Goal: Transaction & Acquisition: Purchase product/service

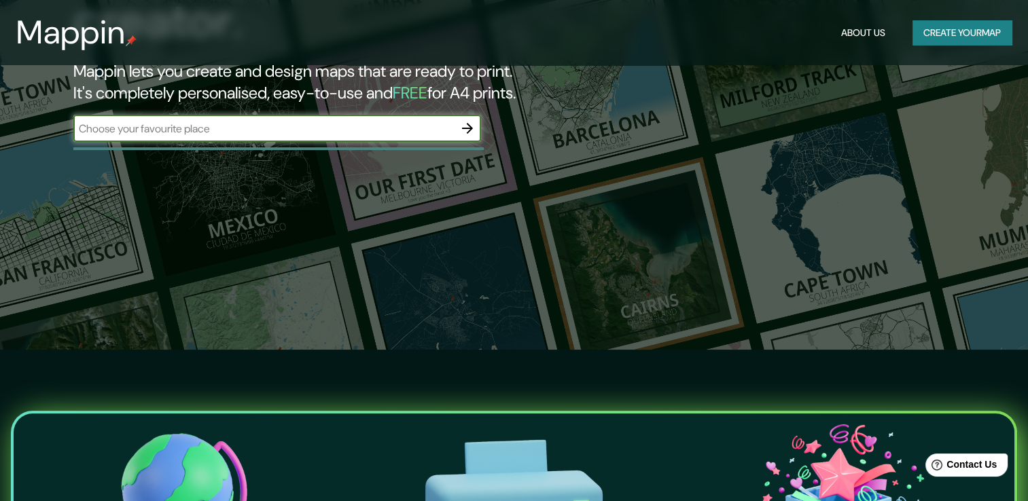
scroll to position [136, 0]
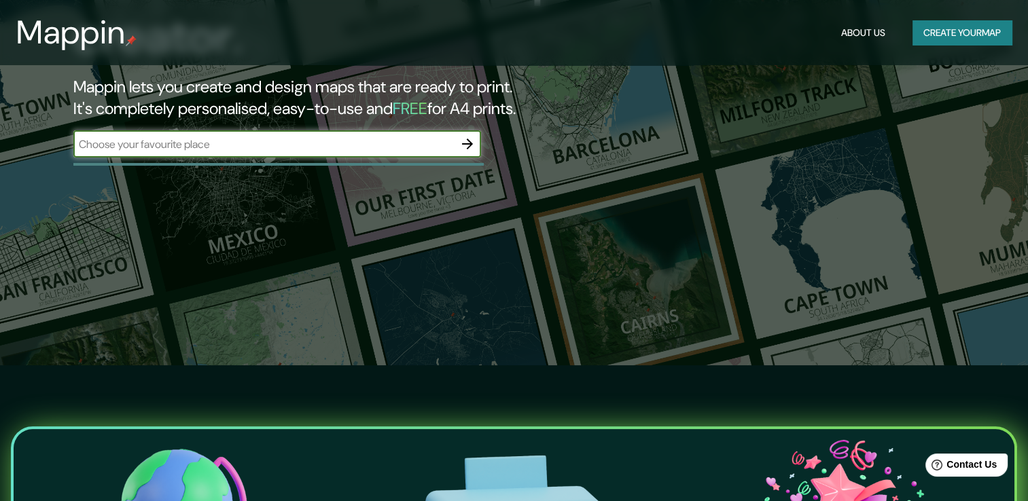
click at [937, 48] on div "Mappin About Us Create your map" at bounding box center [514, 32] width 1028 height 43
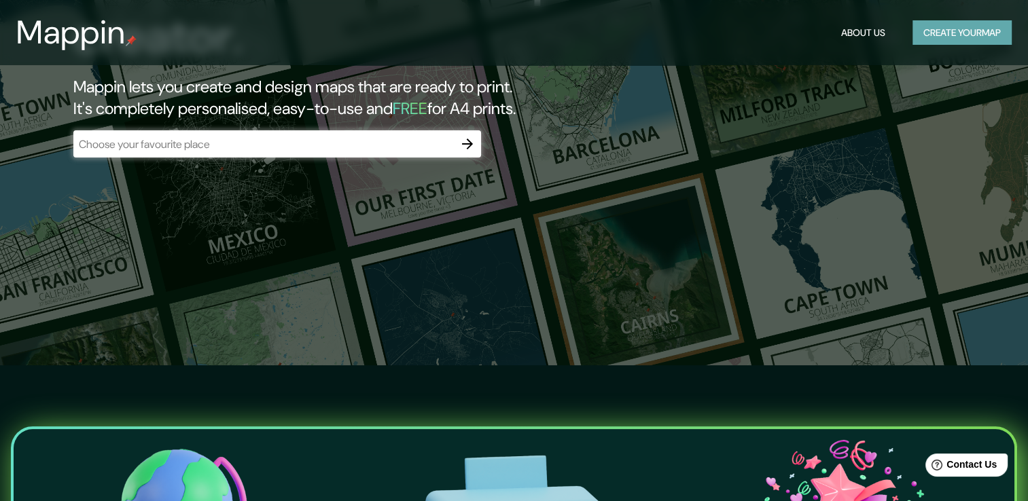
click at [937, 37] on button "Create your map" at bounding box center [961, 32] width 99 height 25
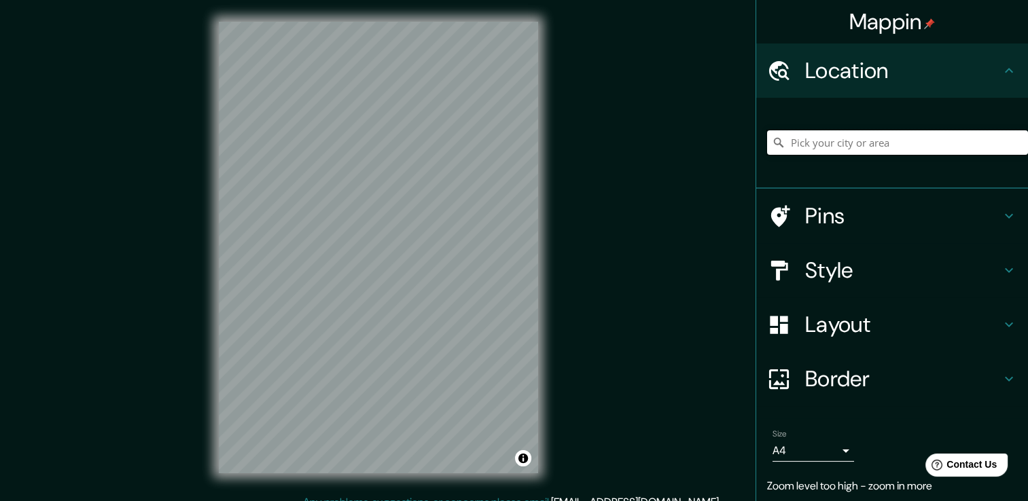
click at [843, 144] on input "Pick your city or area" at bounding box center [897, 142] width 261 height 24
click at [800, 151] on input "Pick your city or area" at bounding box center [897, 142] width 261 height 24
paste input "Tlaxco"
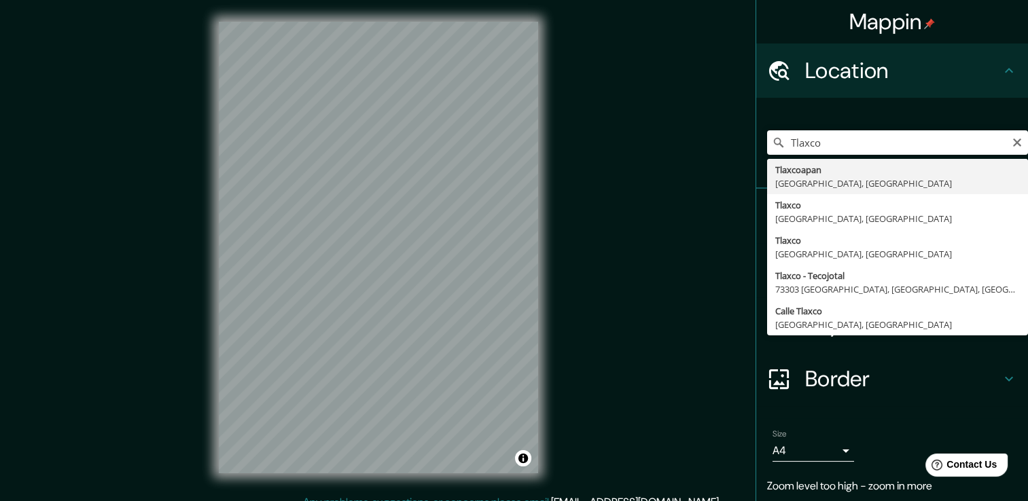
type input "Tlaxco, [GEOGRAPHIC_DATA], [GEOGRAPHIC_DATA]"
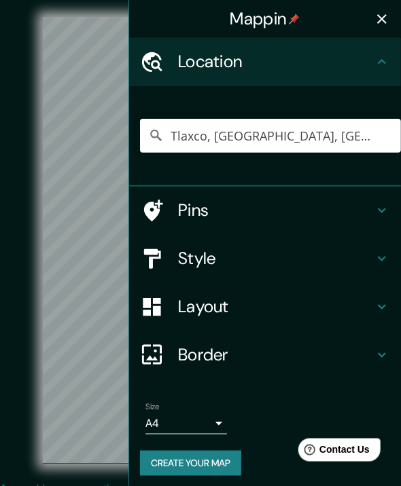
click at [374, 21] on icon "button" at bounding box center [382, 19] width 16 height 16
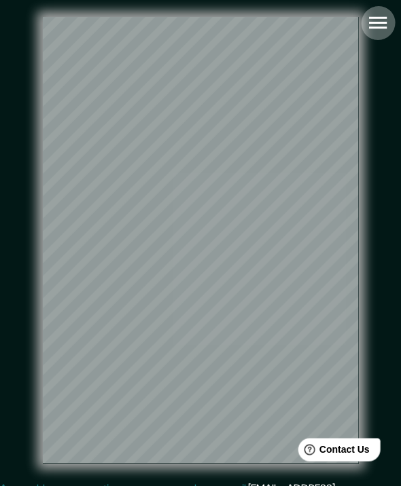
click at [378, 23] on icon "button" at bounding box center [378, 23] width 18 height 12
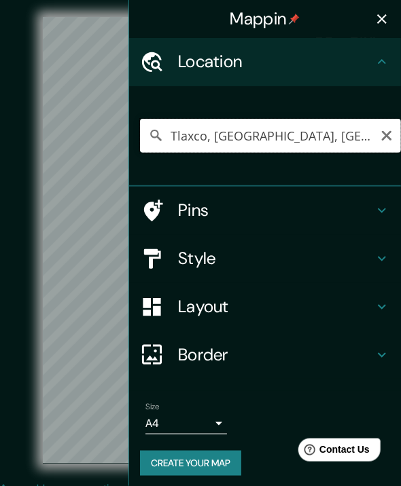
click at [318, 146] on input "Tlaxco, [GEOGRAPHIC_DATA], [GEOGRAPHIC_DATA]" at bounding box center [270, 136] width 261 height 34
click at [148, 143] on icon at bounding box center [156, 136] width 16 height 16
click at [380, 143] on icon "Clear" at bounding box center [387, 136] width 14 height 14
click at [214, 211] on h4 "Pins" at bounding box center [276, 210] width 196 height 21
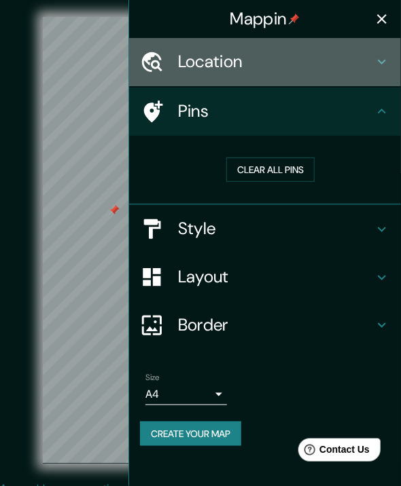
click at [204, 73] on h4 "Location" at bounding box center [276, 62] width 196 height 21
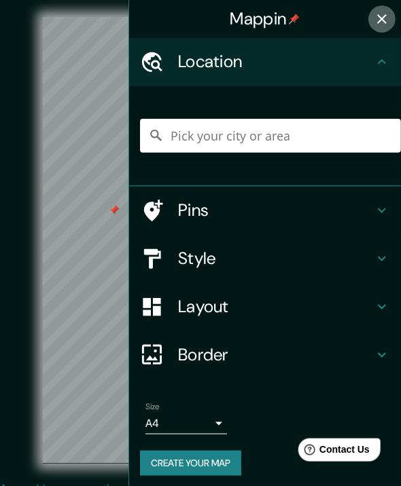
click at [375, 9] on button "button" at bounding box center [381, 18] width 27 height 27
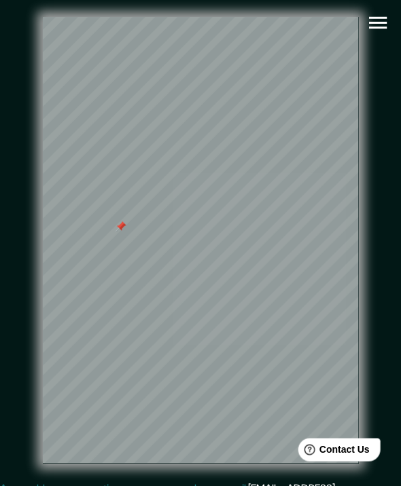
click at [120, 232] on div at bounding box center [120, 226] width 11 height 11
click at [379, 11] on icon "button" at bounding box center [378, 23] width 24 height 24
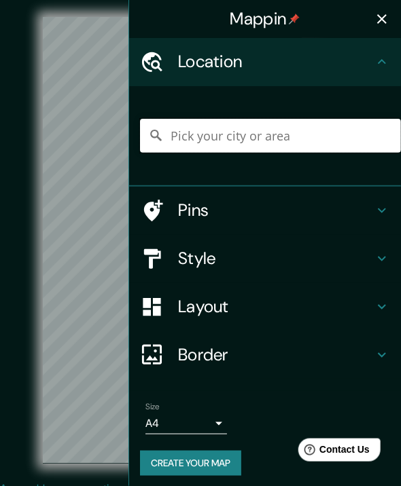
click at [202, 147] on input "Pick your city or area" at bounding box center [270, 136] width 261 height 34
type input "a"
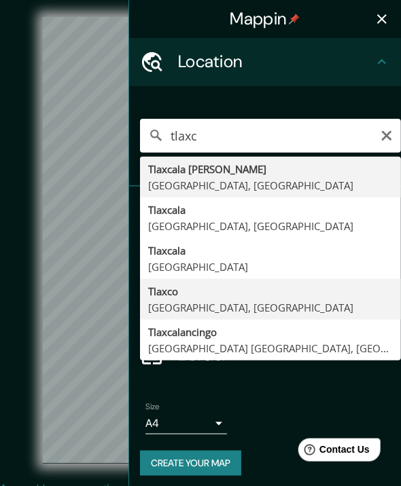
type input "Tlaxco, [GEOGRAPHIC_DATA], [GEOGRAPHIC_DATA]"
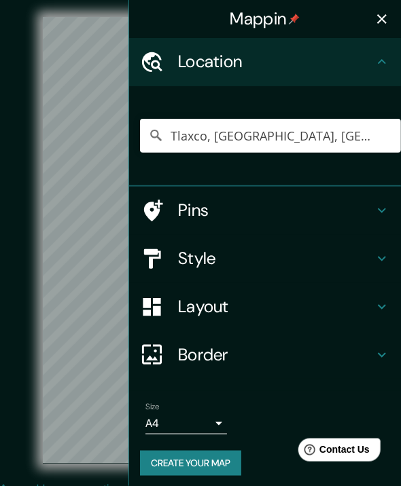
click at [377, 20] on icon "button" at bounding box center [382, 19] width 10 height 10
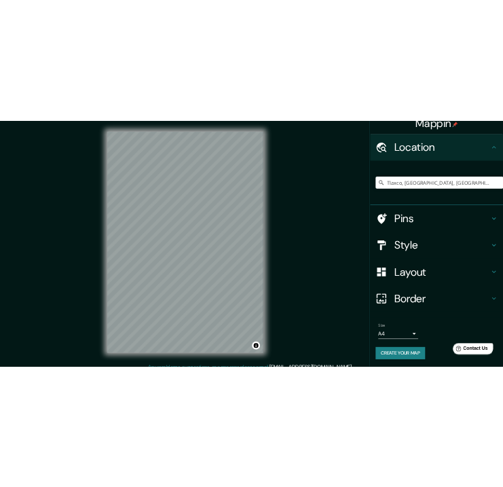
scroll to position [17, 0]
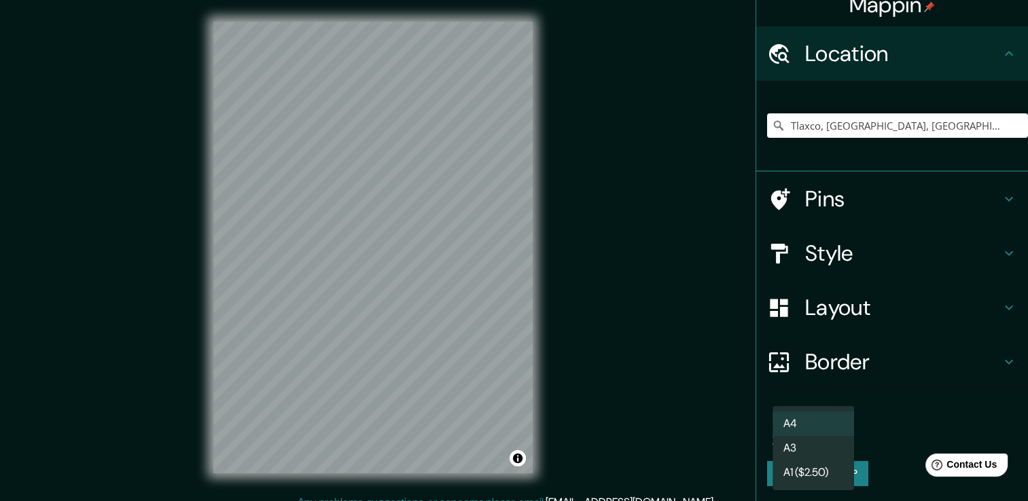
click at [819, 432] on body "Mappin Location [GEOGRAPHIC_DATA], [GEOGRAPHIC_DATA], [GEOGRAPHIC_DATA] Pins St…" at bounding box center [514, 250] width 1028 height 501
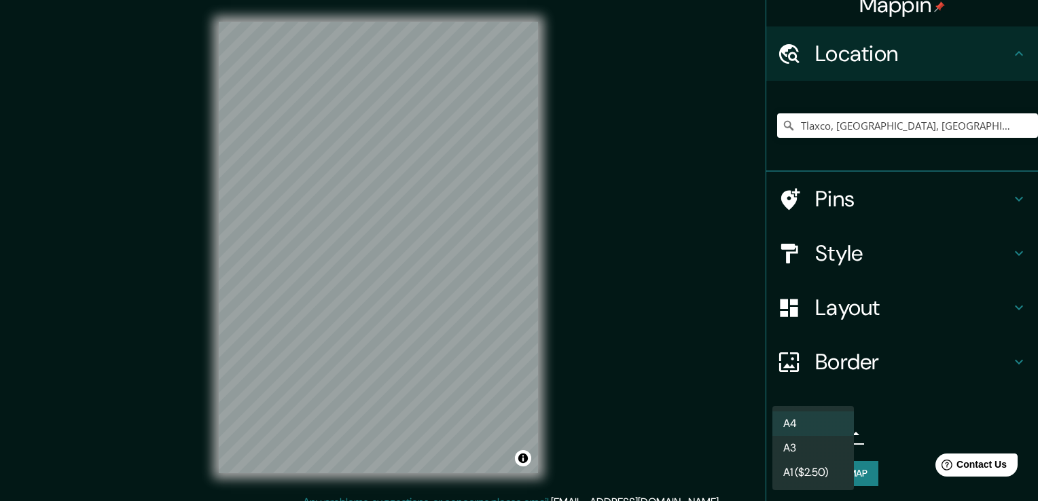
click at [827, 450] on li "A3" at bounding box center [812, 448] width 81 height 24
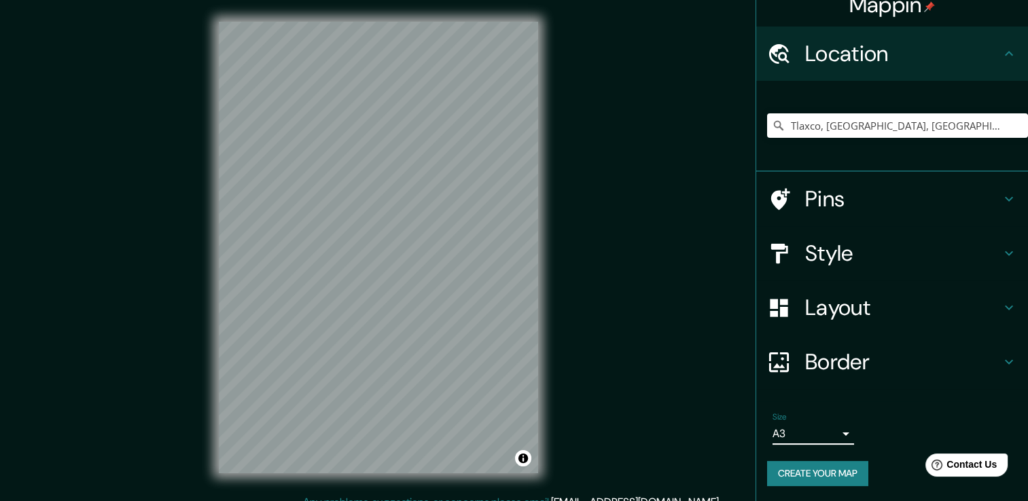
click at [855, 258] on h4 "Style" at bounding box center [903, 253] width 196 height 27
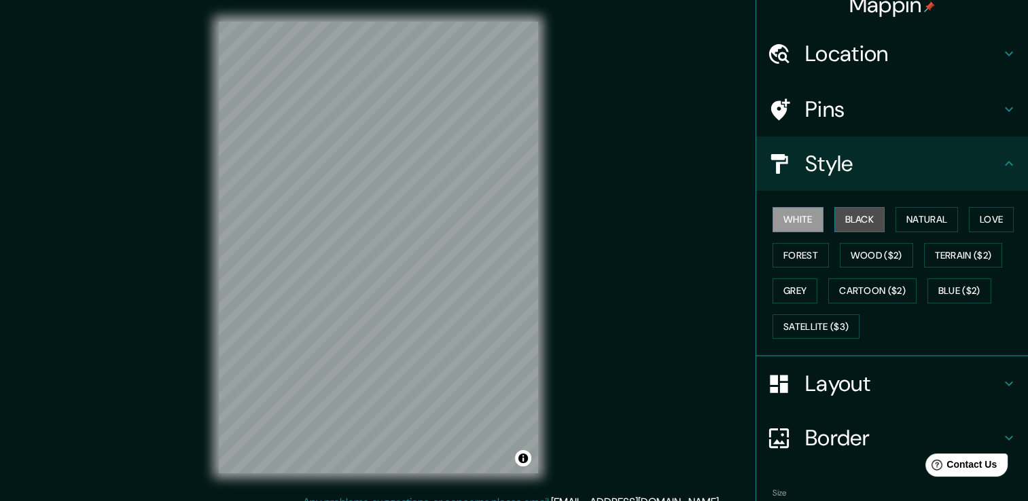
click at [865, 217] on button "Black" at bounding box center [859, 219] width 51 height 25
click at [920, 204] on div "White Black Natural Love Forest Wood ($2) Terrain ($2) Grey Cartoon ($2) Blue (…" at bounding box center [897, 273] width 261 height 143
click at [922, 215] on button "Natural" at bounding box center [926, 219] width 62 height 25
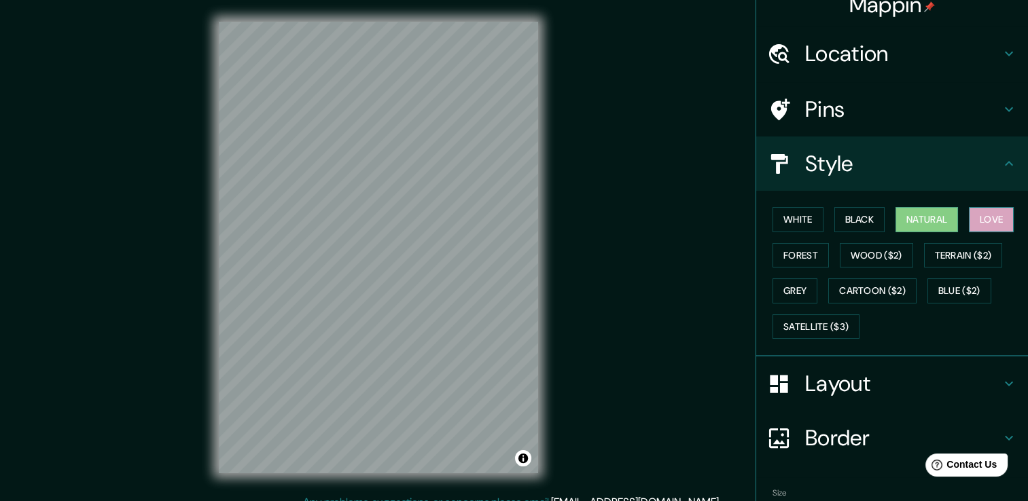
drag, startPoint x: 959, startPoint y: 219, endPoint x: 970, endPoint y: 222, distance: 12.0
click at [959, 219] on div "White Black Natural Love Forest Wood ($2) Terrain ($2) Grey Cartoon ($2) Blue (…" at bounding box center [897, 273] width 261 height 143
click at [974, 222] on button "Love" at bounding box center [990, 219] width 45 height 25
click at [807, 254] on button "Forest" at bounding box center [800, 255] width 56 height 25
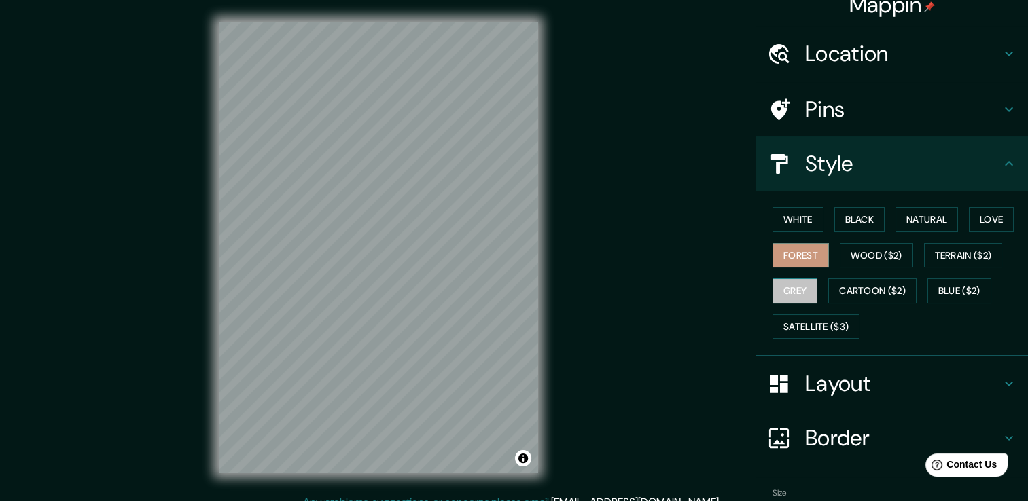
click at [779, 283] on button "Grey" at bounding box center [794, 290] width 45 height 25
click at [911, 221] on button "Natural" at bounding box center [926, 219] width 62 height 25
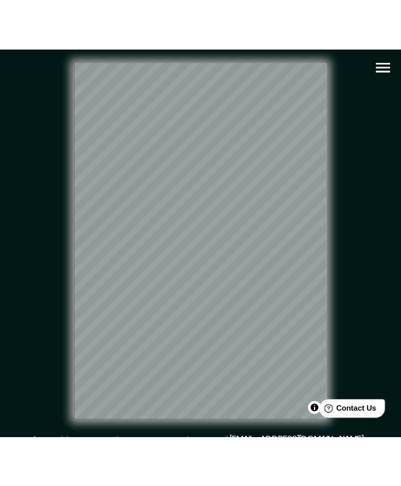
scroll to position [19, 0]
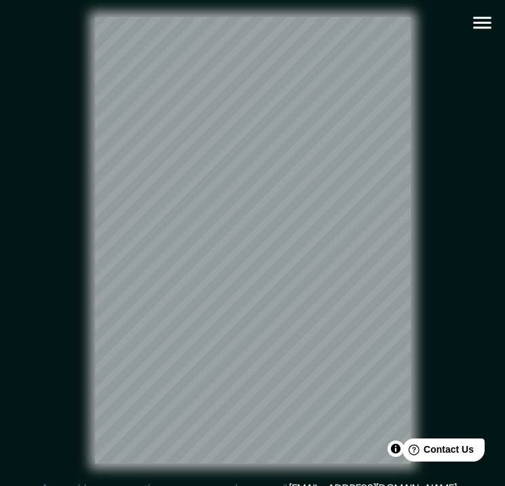
drag, startPoint x: 54, startPoint y: 274, endPoint x: 435, endPoint y: 154, distance: 398.9
click at [435, 154] on div "© Mapbox © OpenStreetMap Improve this map" at bounding box center [252, 240] width 455 height 437
drag, startPoint x: 0, startPoint y: 249, endPoint x: 80, endPoint y: 257, distance: 80.6
click at [80, 257] on div "© Mapbox © OpenStreetMap Improve this map" at bounding box center [252, 240] width 498 height 481
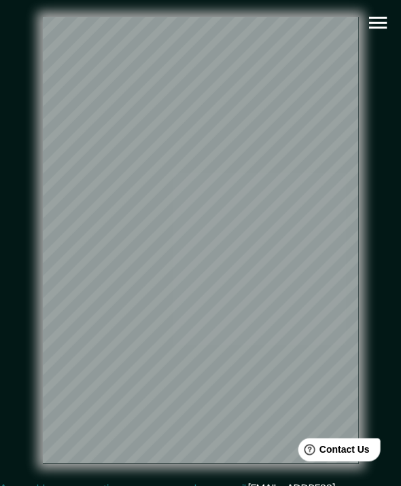
click at [374, 31] on icon "button" at bounding box center [378, 23] width 24 height 24
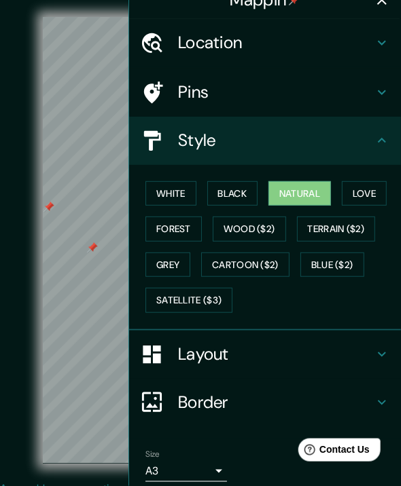
click at [93, 249] on div at bounding box center [92, 247] width 11 height 11
click at [50, 213] on div at bounding box center [48, 207] width 11 height 11
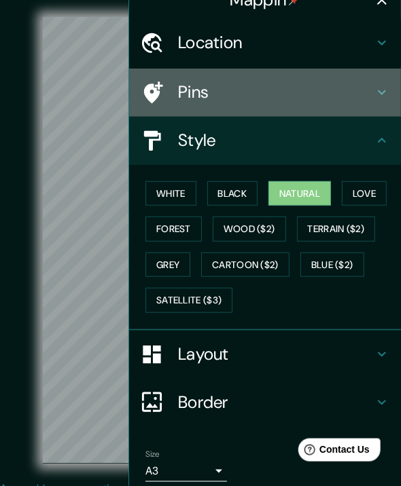
click at [187, 87] on div "Pins" at bounding box center [265, 93] width 272 height 48
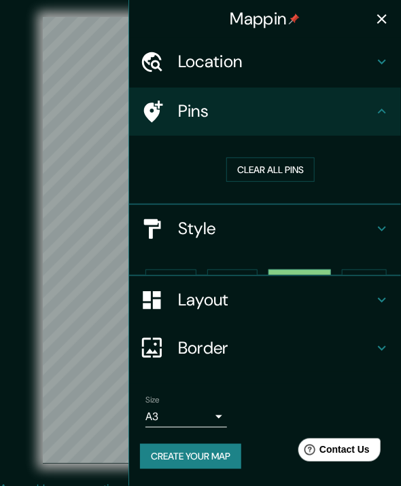
scroll to position [0, 0]
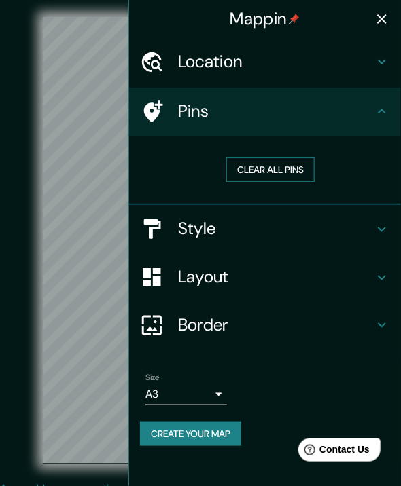
click at [266, 181] on button "Clear all pins" at bounding box center [270, 170] width 88 height 25
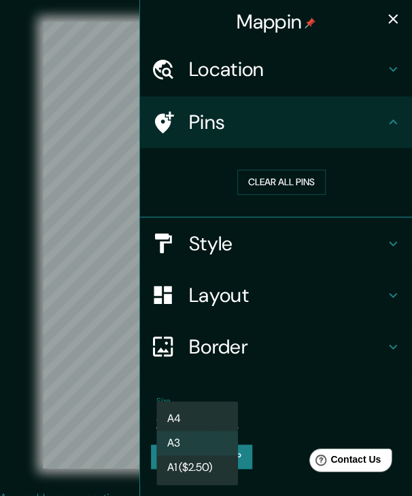
click at [201, 418] on body "Mappin Location [GEOGRAPHIC_DATA], [GEOGRAPHIC_DATA], [GEOGRAPHIC_DATA] Pins Cl…" at bounding box center [206, 248] width 412 height 496
click at [201, 417] on li "A4" at bounding box center [196, 419] width 81 height 24
type input "single"
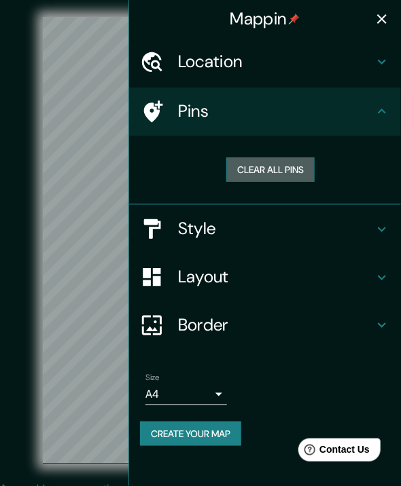
click at [249, 183] on button "Clear all pins" at bounding box center [270, 170] width 88 height 25
click at [270, 175] on button "Clear all pins" at bounding box center [270, 170] width 88 height 25
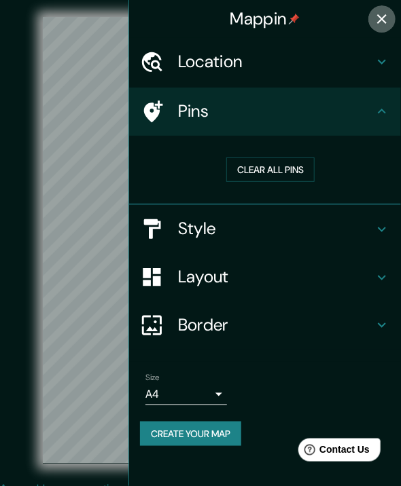
click at [382, 21] on icon "button" at bounding box center [382, 19] width 16 height 16
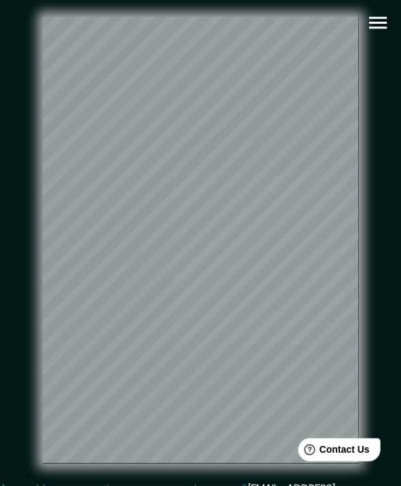
click at [365, 323] on div "© Mapbox © OpenStreetMap Improve this map" at bounding box center [200, 240] width 361 height 437
click at [20, 345] on div "© Mapbox © OpenStreetMap Improve this map" at bounding box center [200, 240] width 361 height 437
click at [401, 340] on html "Mappin Location [GEOGRAPHIC_DATA], [GEOGRAPHIC_DATA], [GEOGRAPHIC_DATA] Pins Cl…" at bounding box center [200, 243] width 401 height 486
click at [63, 376] on div "© Mapbox © OpenStreetMap Improve this map" at bounding box center [200, 240] width 361 height 437
drag, startPoint x: 20, startPoint y: 380, endPoint x: 380, endPoint y: 371, distance: 360.7
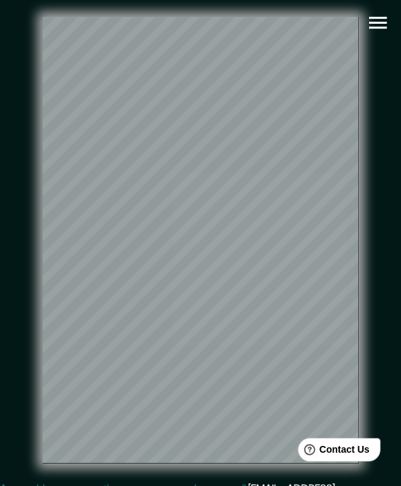
click at [380, 371] on div "© Mapbox © OpenStreetMap Improve this map" at bounding box center [200, 240] width 361 height 437
click at [398, 279] on div "© Mapbox © OpenStreetMap Improve this map" at bounding box center [201, 240] width 404 height 481
